Goal: Use online tool/utility: Utilize a website feature to perform a specific function

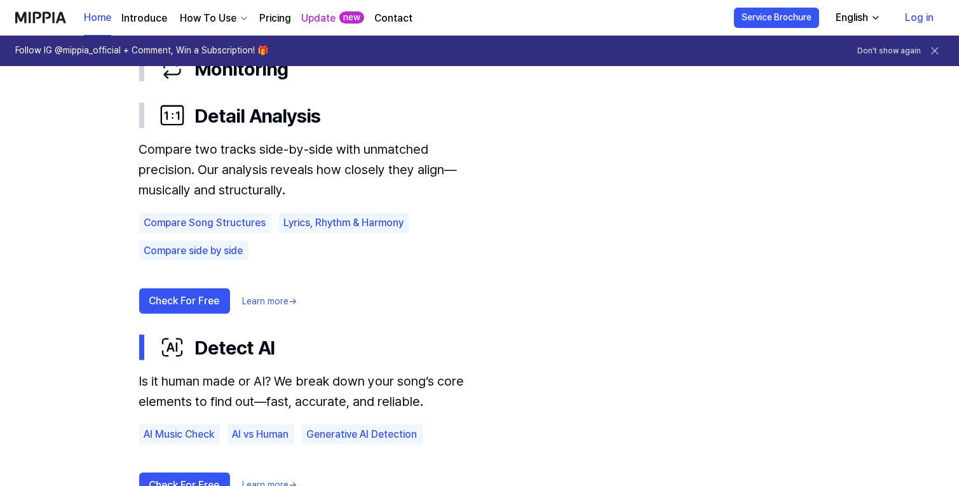
scroll to position [829, 0]
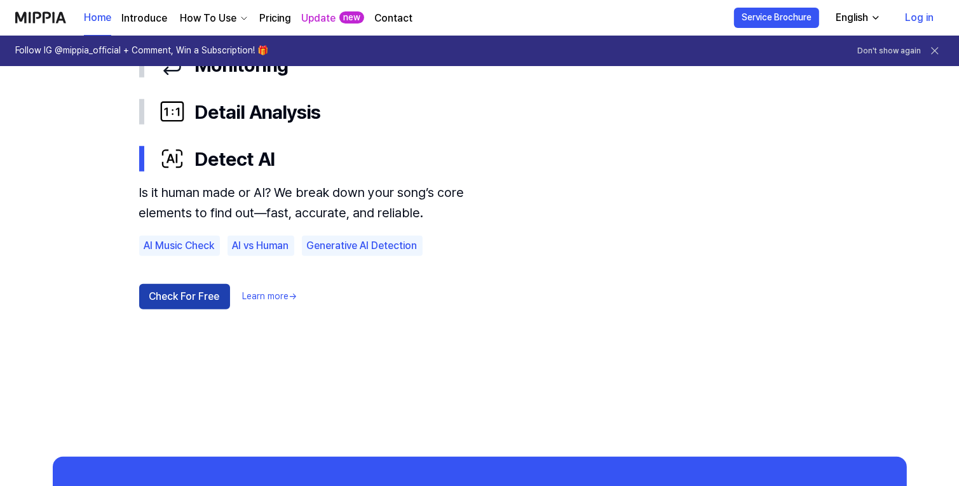
click at [172, 299] on button "Check For Free" at bounding box center [184, 296] width 91 height 25
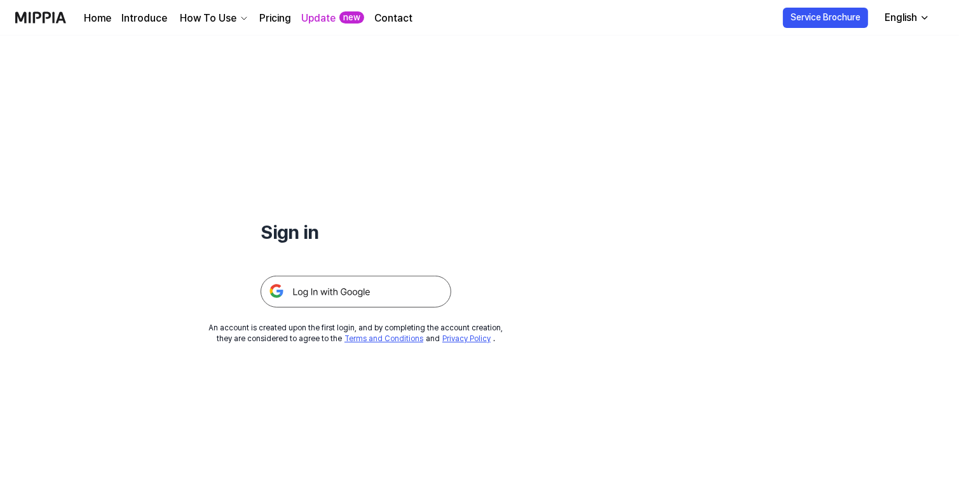
click at [353, 293] on img at bounding box center [356, 292] width 191 height 32
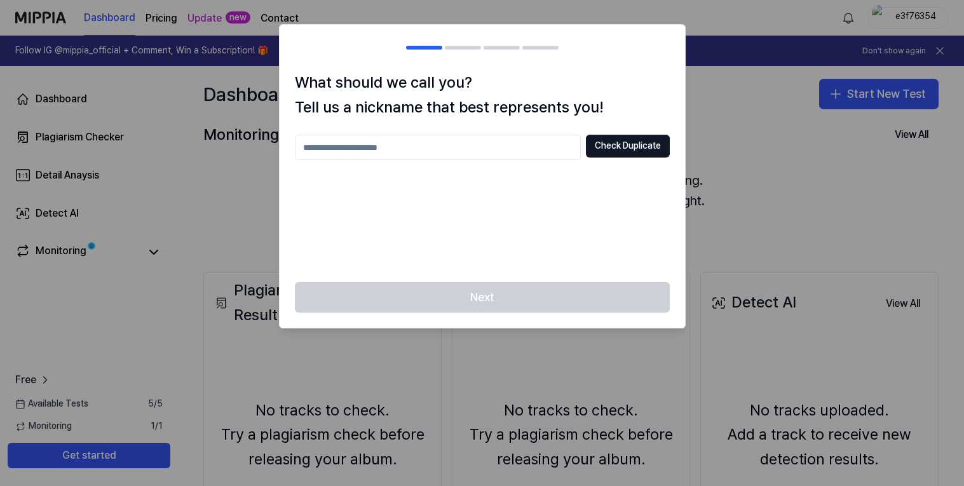
click at [462, 150] on input "text" at bounding box center [438, 147] width 286 height 25
type input "****"
click at [644, 154] on button "Check Duplicate" at bounding box center [628, 146] width 84 height 23
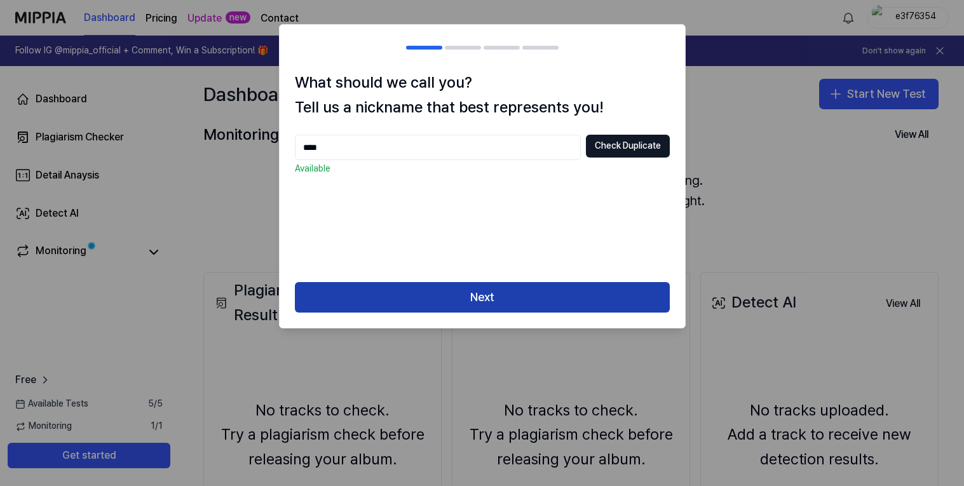
click at [584, 306] on button "Next" at bounding box center [482, 297] width 375 height 31
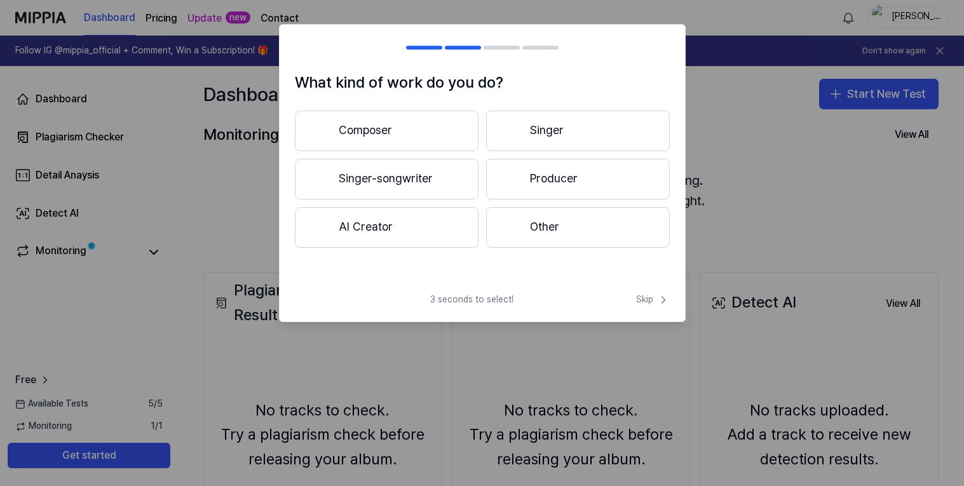
click at [437, 127] on button "Composer" at bounding box center [387, 131] width 184 height 41
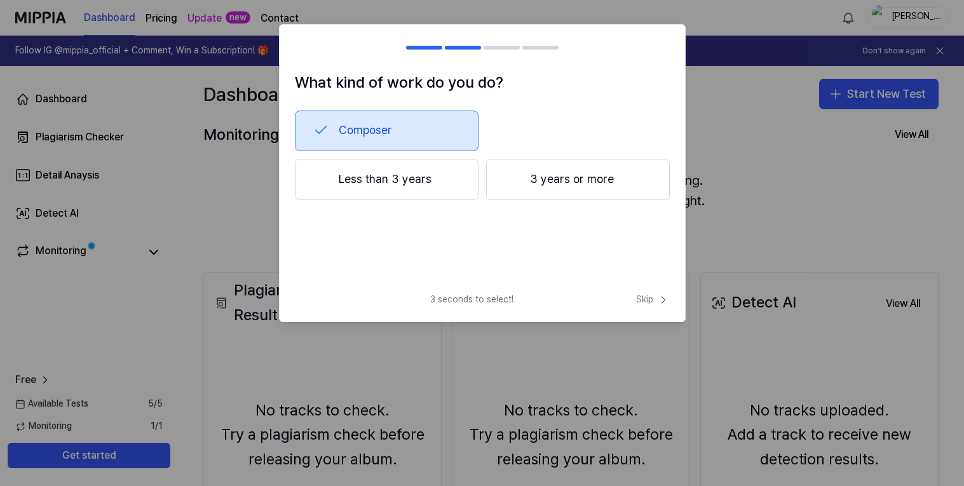
click at [245, 212] on div at bounding box center [482, 243] width 964 height 486
click at [649, 308] on div "3 seconds to select! Skip" at bounding box center [483, 308] width 406 height 28
click at [648, 299] on span "Skip" at bounding box center [653, 300] width 34 height 13
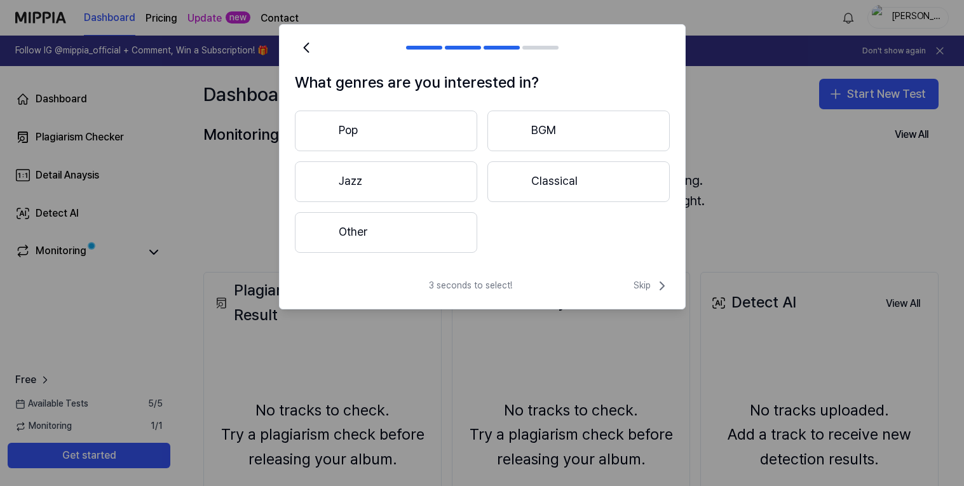
click at [648, 299] on div "3 seconds to select! Skip" at bounding box center [483, 293] width 406 height 31
click at [645, 294] on div "3 seconds to select! Skip" at bounding box center [483, 293] width 406 height 31
click at [644, 294] on div "3 seconds to select! Skip" at bounding box center [483, 293] width 406 height 31
click at [648, 273] on div "What genres are you interested in? Pop BGM Jazz Classical Other 3 seconds to se…" at bounding box center [482, 166] width 407 height 285
click at [657, 285] on icon at bounding box center [662, 285] width 15 height 15
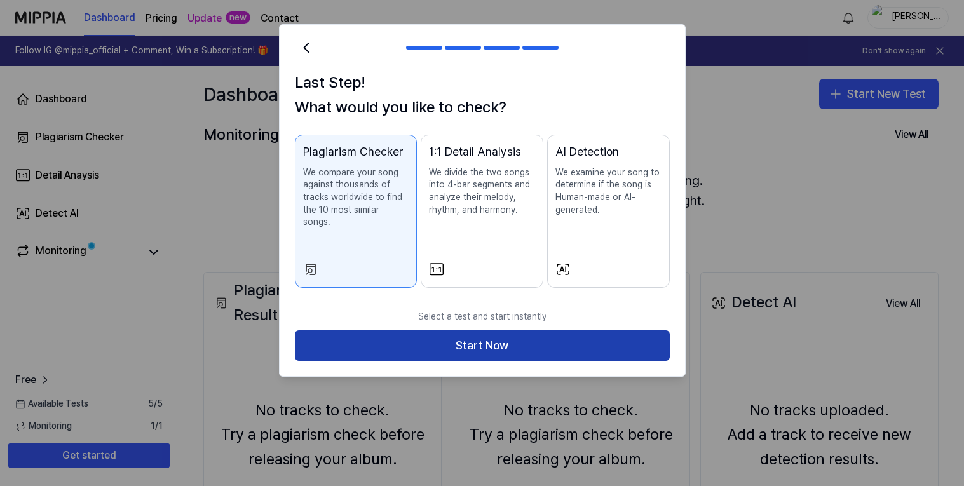
click at [533, 334] on button "Start Now" at bounding box center [482, 346] width 375 height 31
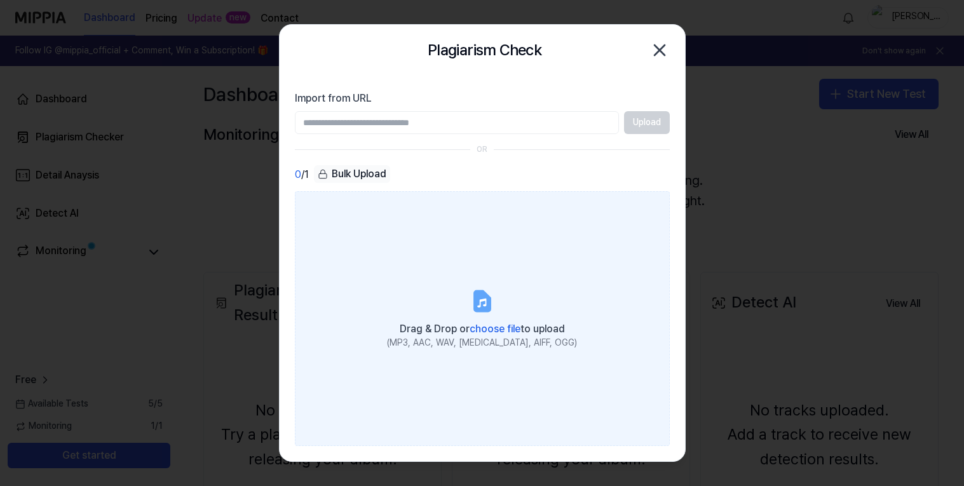
click at [371, 194] on label "Drag & Drop or choose file to upload (MP3, AAC, WAV, [MEDICAL_DATA], AIFF, OGG)" at bounding box center [482, 318] width 375 height 255
click at [0, 0] on input "Drag & Drop or choose file to upload (MP3, AAC, WAV, [MEDICAL_DATA], AIFF, OGG)" at bounding box center [0, 0] width 0 height 0
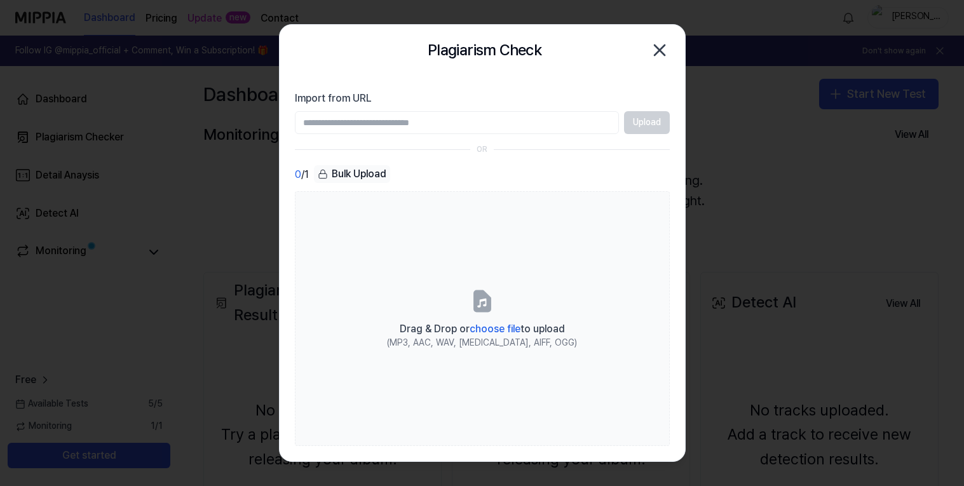
click at [662, 45] on icon "button" at bounding box center [660, 50] width 20 height 20
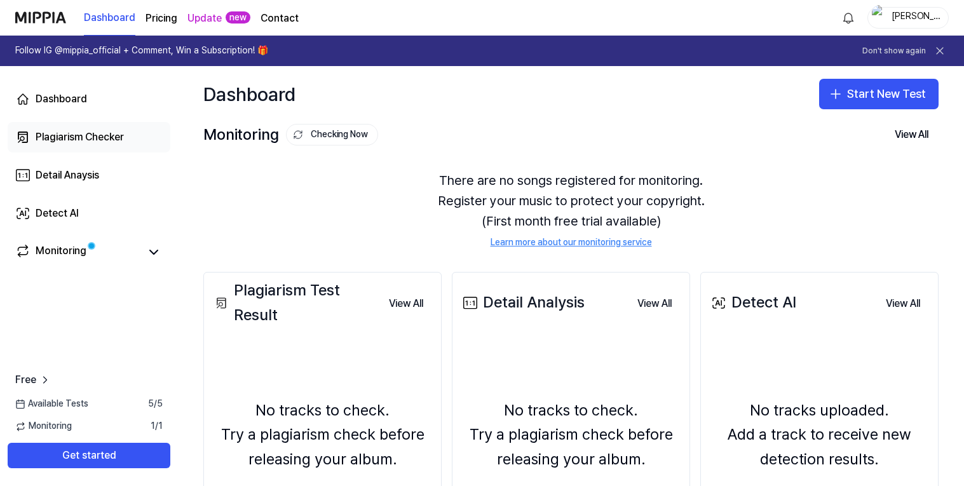
click at [76, 141] on div "Plagiarism Checker" at bounding box center [80, 137] width 88 height 15
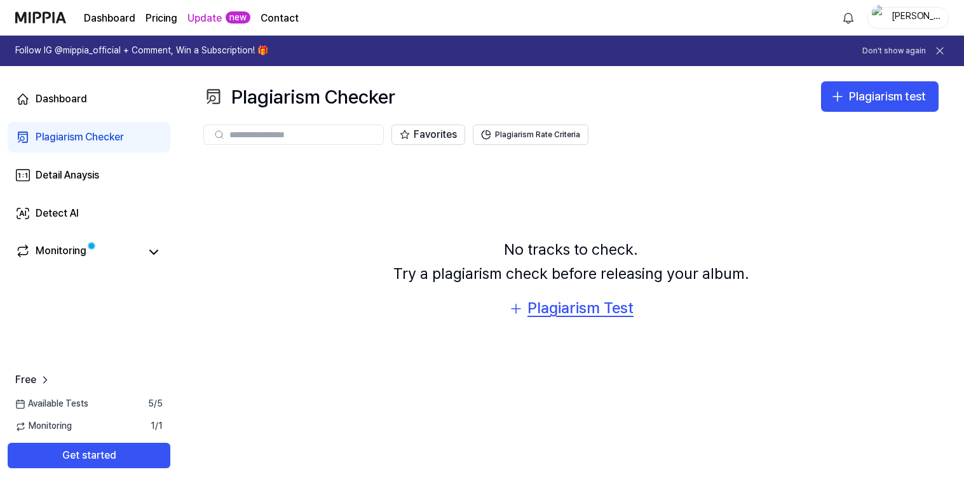
click at [566, 314] on div "Plagiarism Test" at bounding box center [581, 308] width 106 height 24
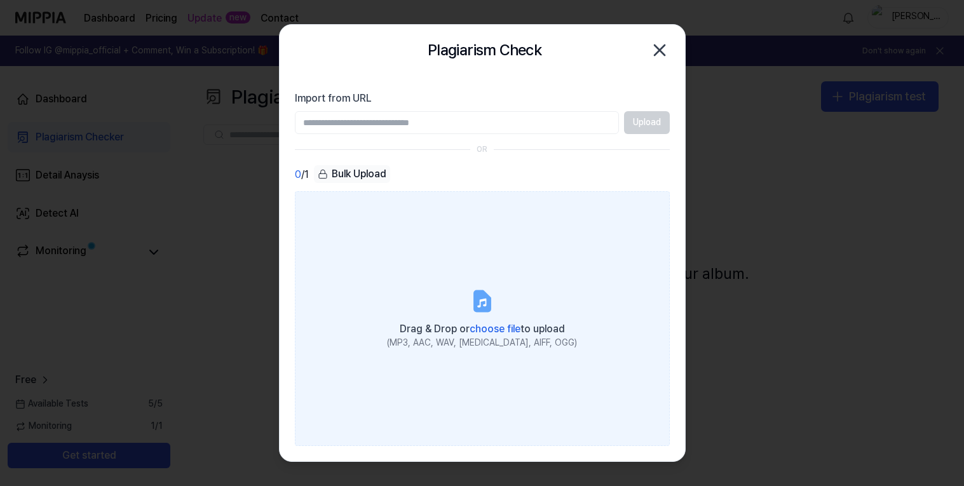
click at [493, 282] on label "Drag & Drop or choose file to upload (MP3, AAC, WAV, [MEDICAL_DATA], AIFF, OGG)" at bounding box center [482, 318] width 375 height 255
click at [0, 0] on input "Drag & Drop or choose file to upload (MP3, AAC, WAV, [MEDICAL_DATA], AIFF, OGG)" at bounding box center [0, 0] width 0 height 0
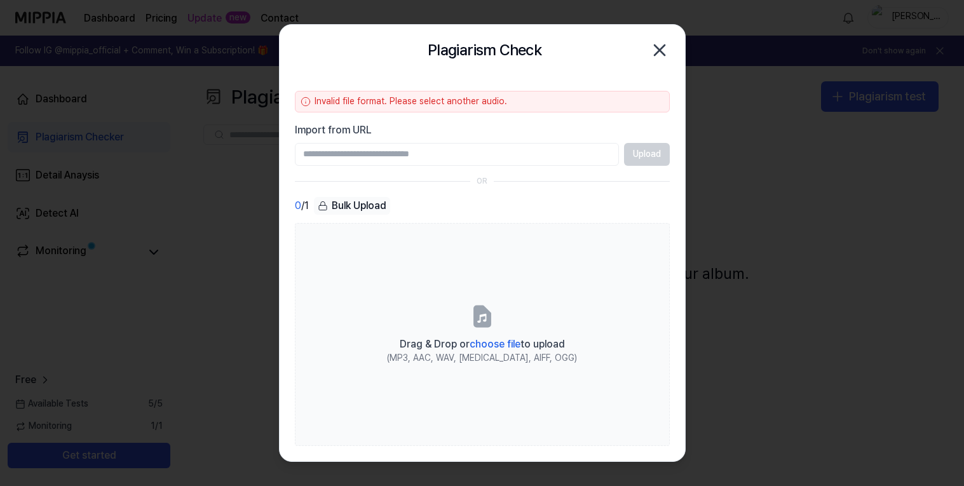
click at [407, 153] on input "Import from URL" at bounding box center [457, 154] width 324 height 23
click at [463, 149] on input "Import from URL" at bounding box center [457, 154] width 324 height 23
paste input "**********"
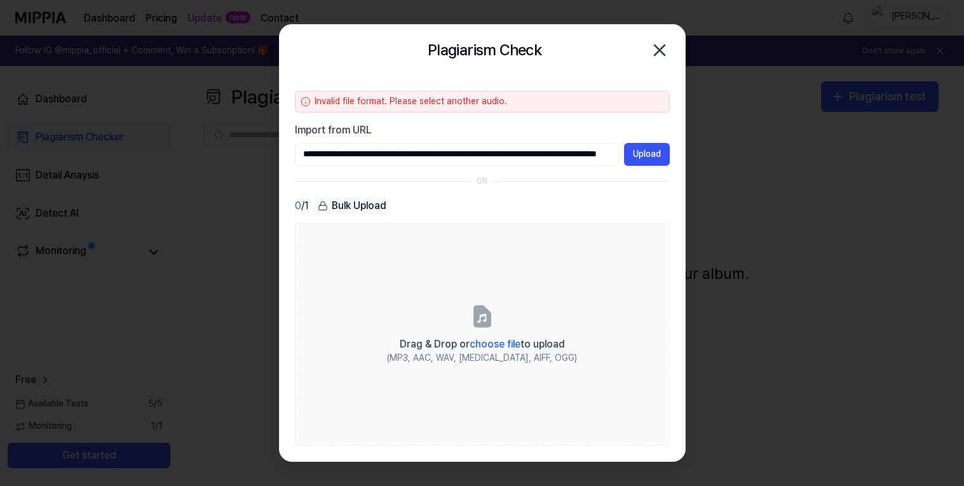
scroll to position [0, 136]
type input "**********"
click at [640, 154] on button "Upload" at bounding box center [647, 154] width 46 height 23
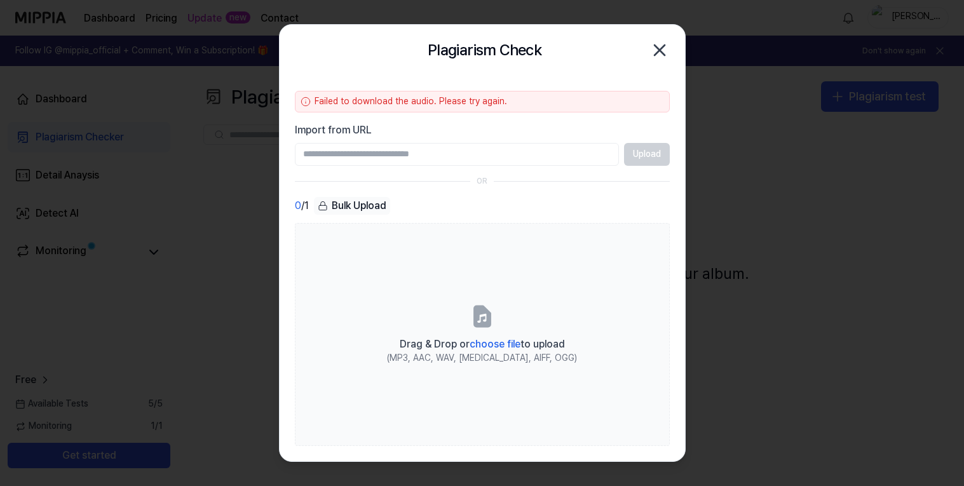
click at [654, 51] on icon "button" at bounding box center [660, 50] width 20 height 20
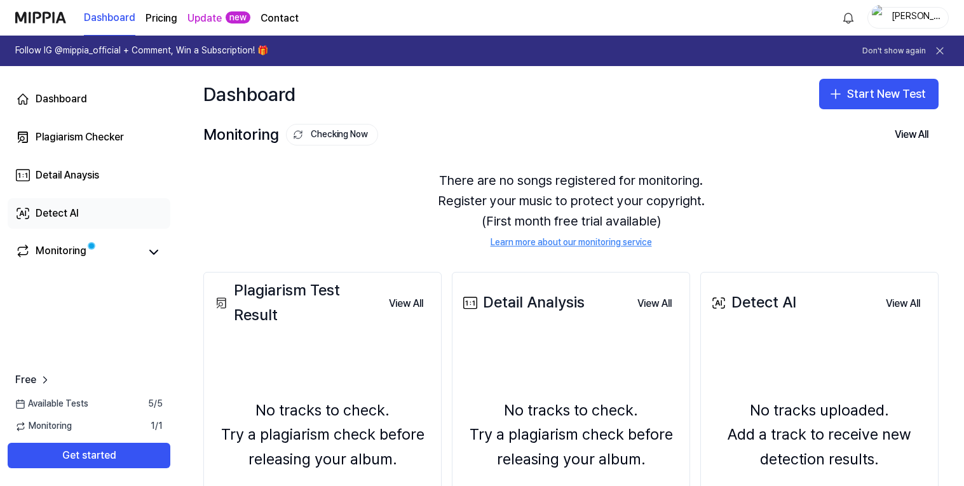
click at [44, 206] on div "Detect AI" at bounding box center [57, 213] width 43 height 15
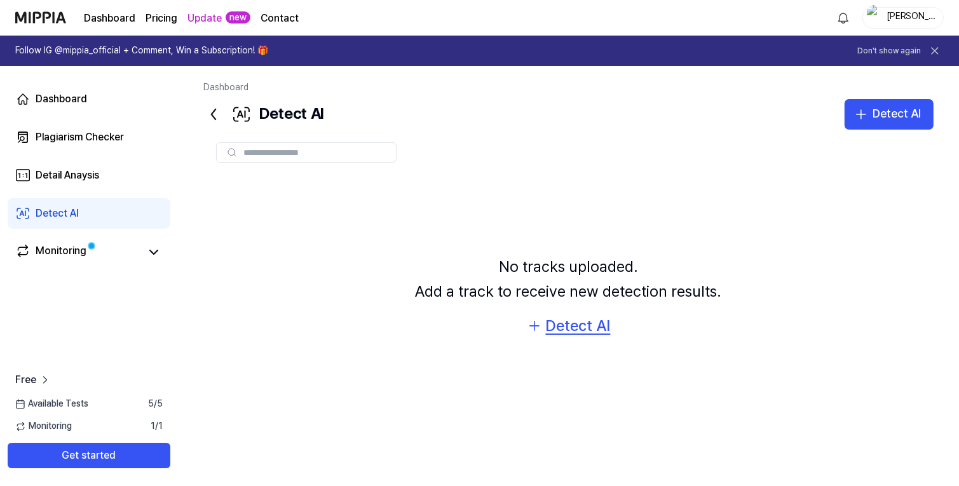
click at [556, 317] on div "Detect AI" at bounding box center [578, 326] width 65 height 24
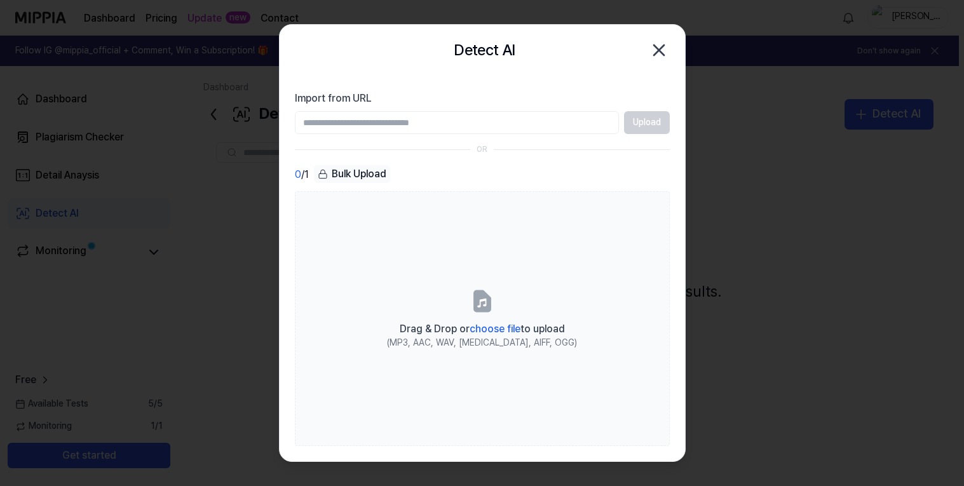
click at [479, 128] on input "Import from URL" at bounding box center [457, 122] width 324 height 23
type input "**********"
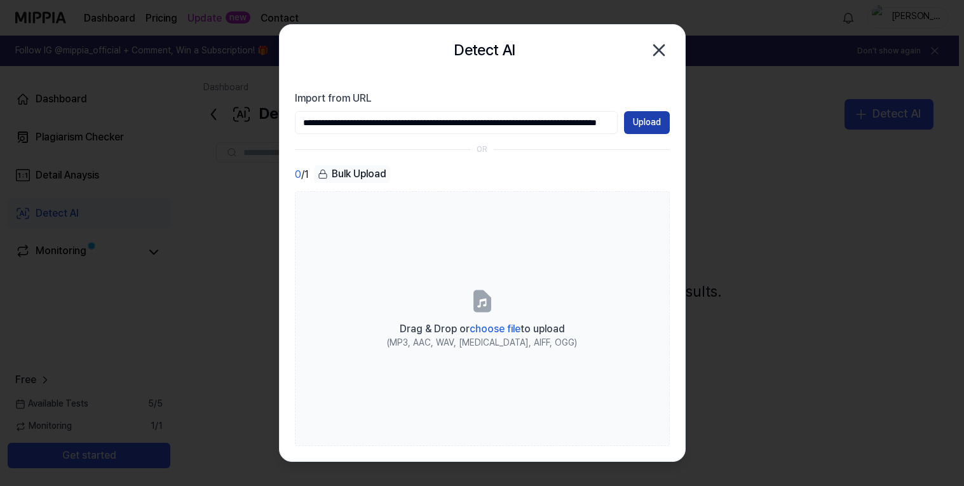
click at [660, 117] on button "Upload" at bounding box center [647, 122] width 46 height 23
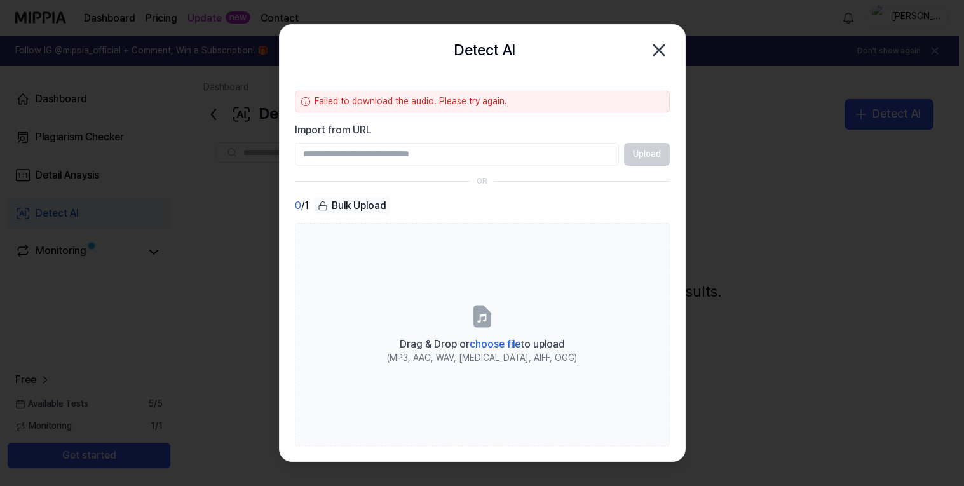
click at [652, 50] on icon "button" at bounding box center [659, 50] width 20 height 20
